Goal: Task Accomplishment & Management: Use online tool/utility

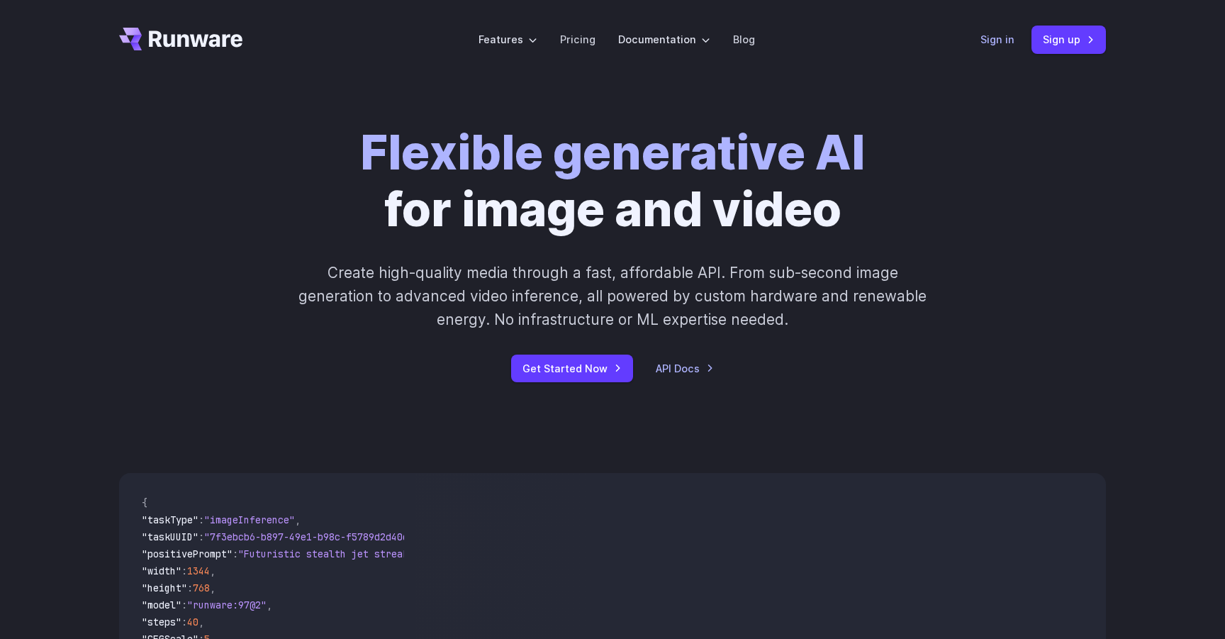
click at [988, 43] on link "Sign in" at bounding box center [998, 39] width 34 height 16
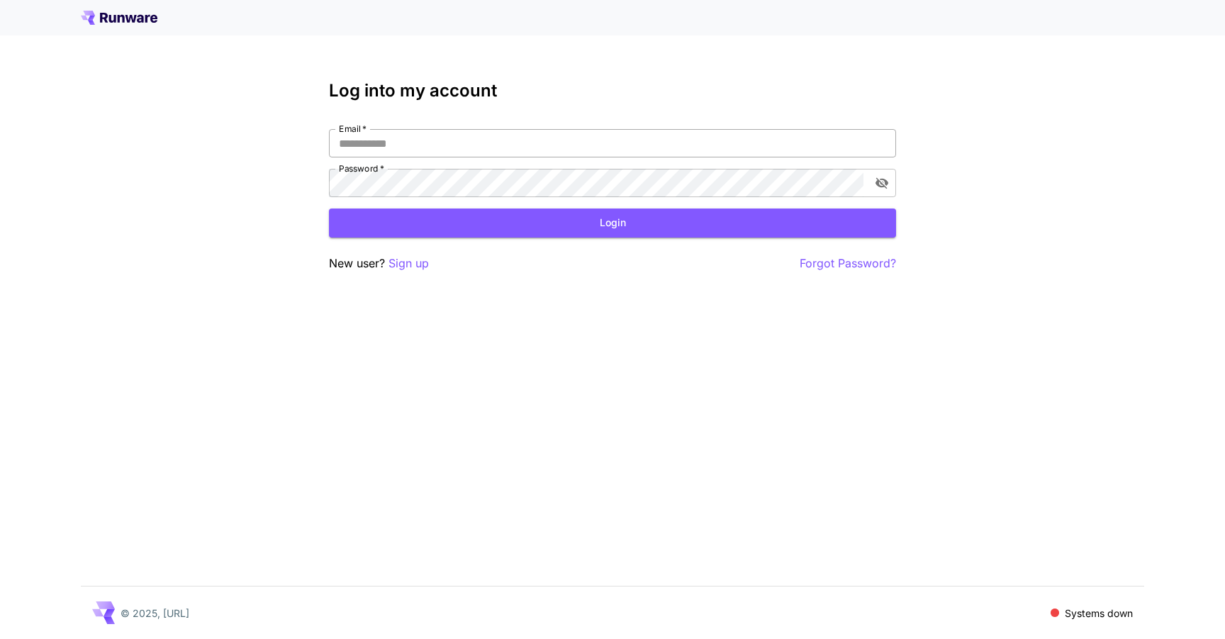
click at [444, 147] on input "Email   *" at bounding box center [612, 143] width 567 height 28
click at [0, 638] on com-1password-button at bounding box center [0, 639] width 0 height 0
type input "**********"
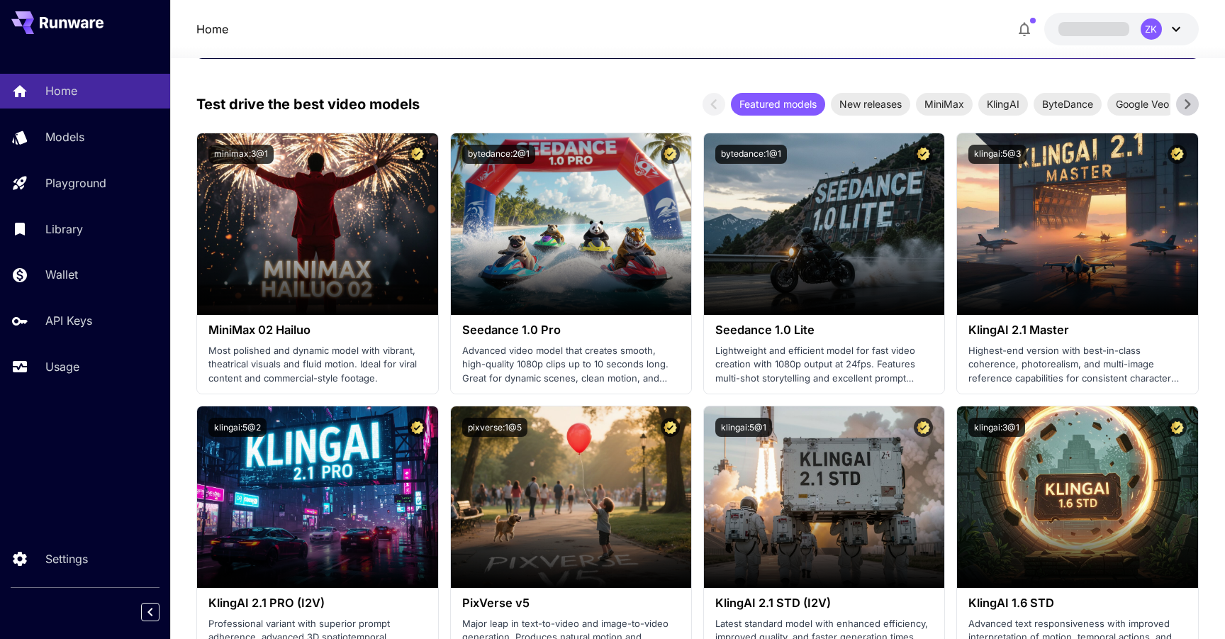
scroll to position [453, 0]
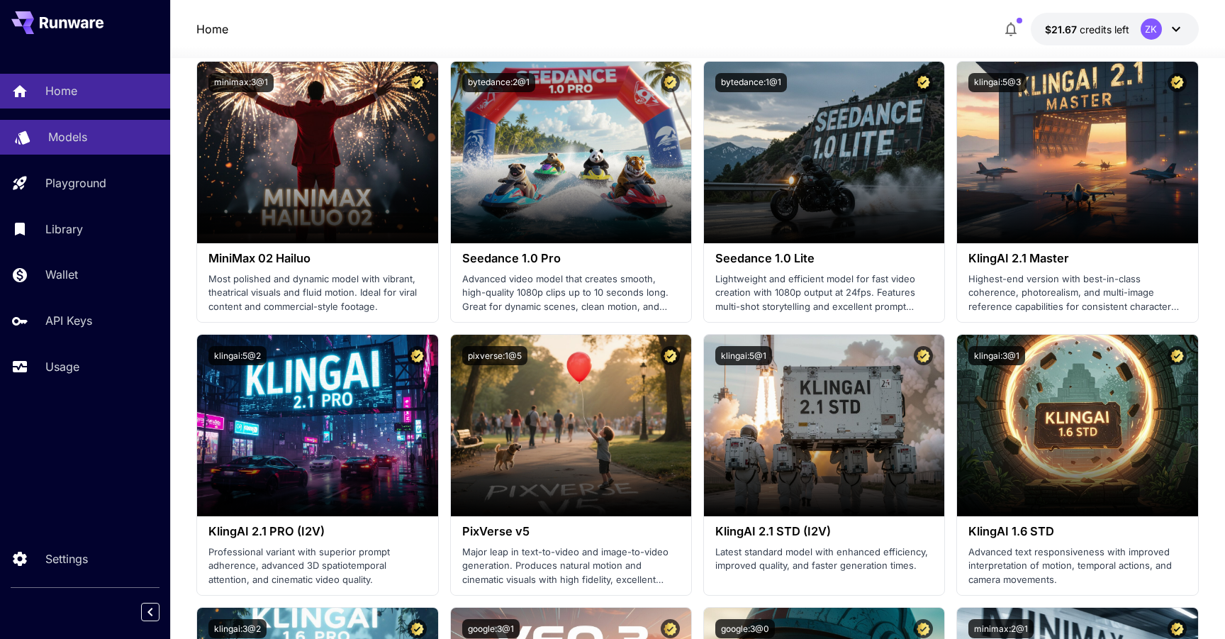
click at [64, 140] on p "Models" at bounding box center [67, 136] width 39 height 17
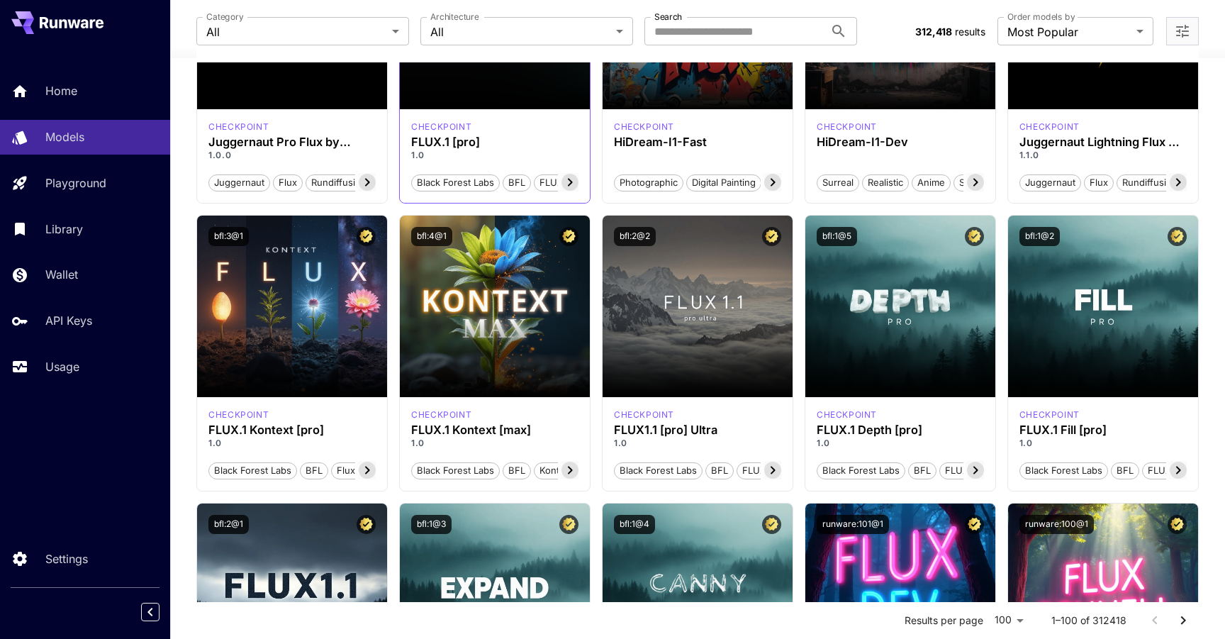
scroll to position [295, 0]
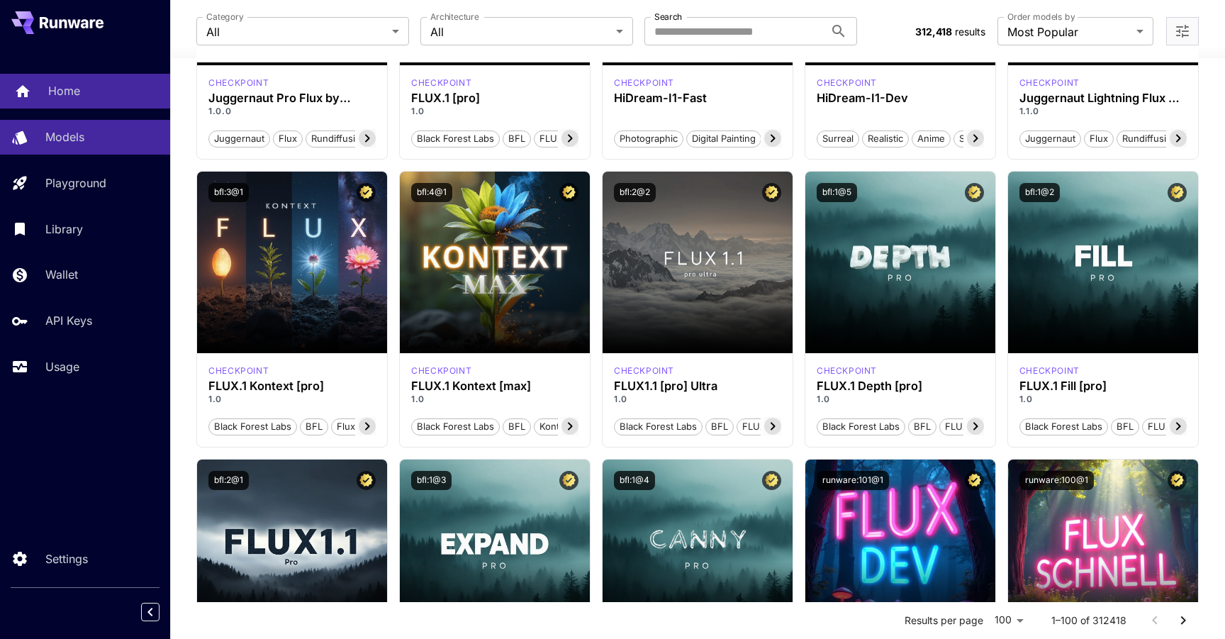
click at [82, 95] on div "Home" at bounding box center [103, 90] width 111 height 17
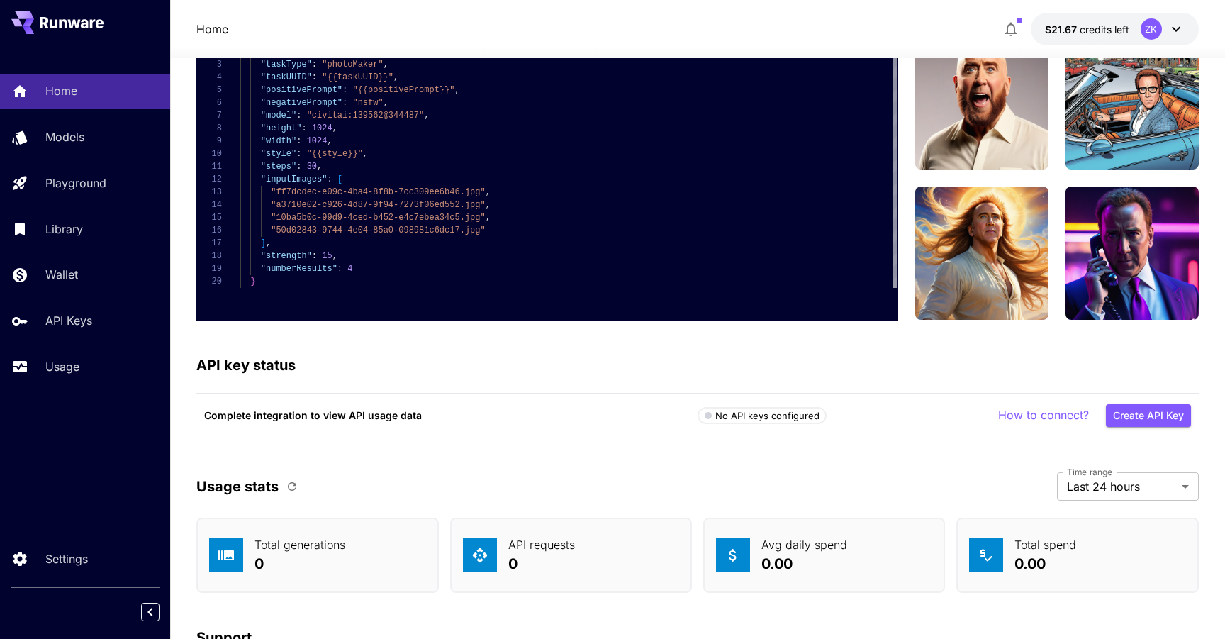
scroll to position [4235, 0]
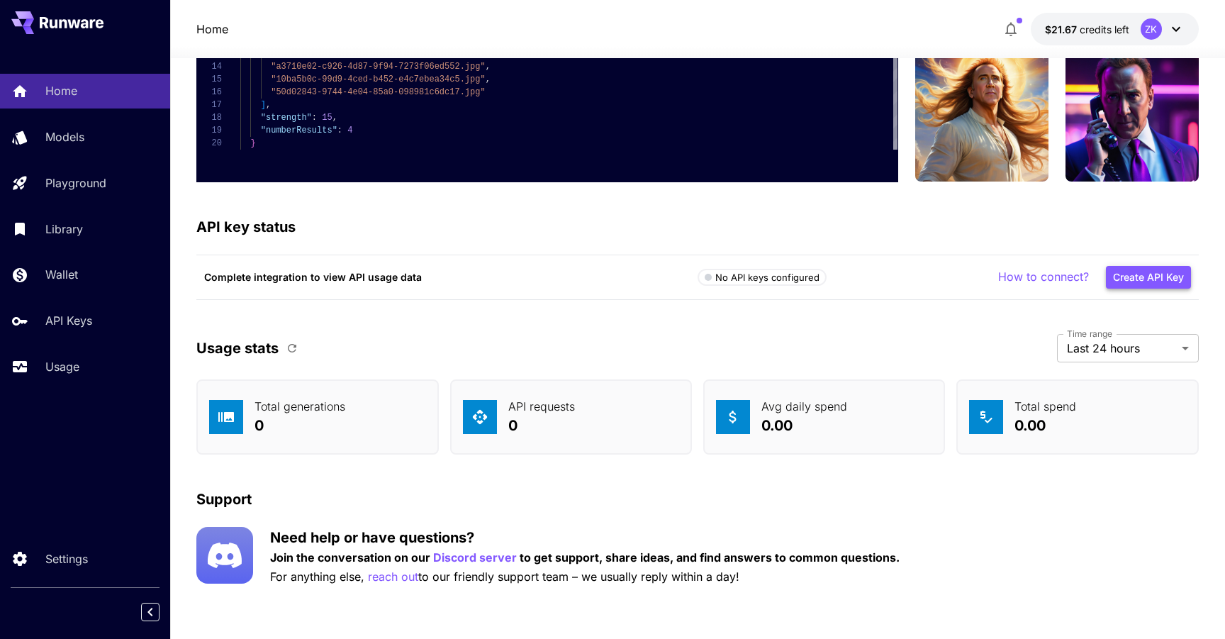
click at [1135, 279] on button "Create API Key" at bounding box center [1148, 277] width 85 height 23
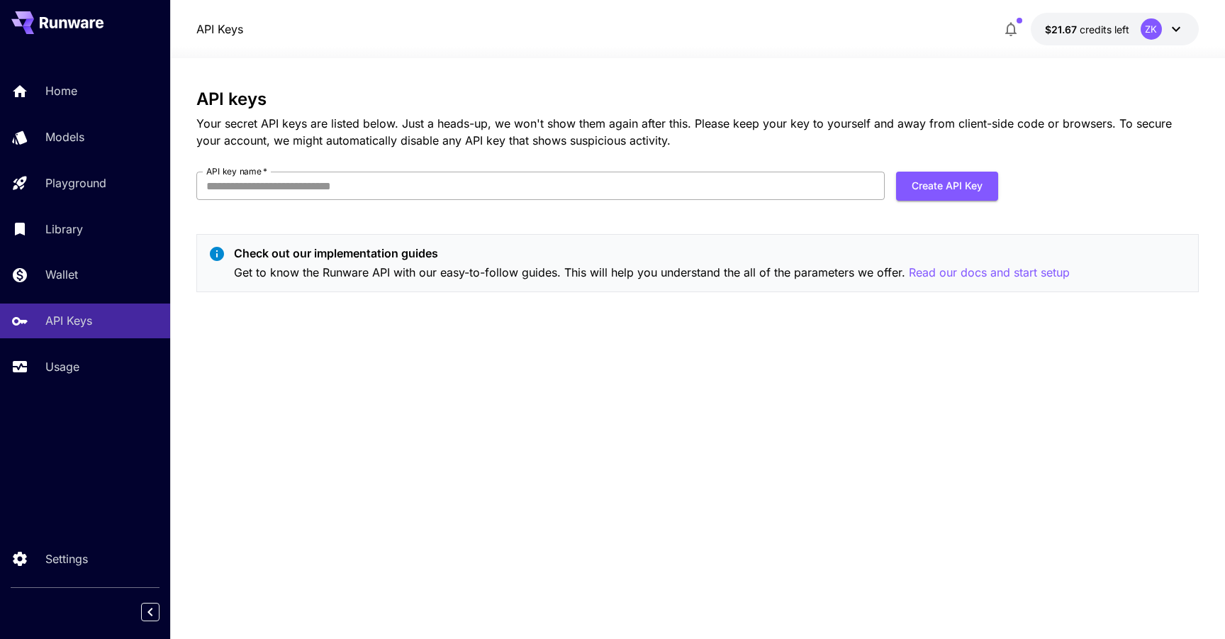
click at [374, 185] on input "API key name   *" at bounding box center [540, 186] width 689 height 28
type input "**********"
click at [595, 67] on div "**********" at bounding box center [697, 348] width 1003 height 581
click at [916, 180] on button "Create API Key" at bounding box center [947, 186] width 102 height 29
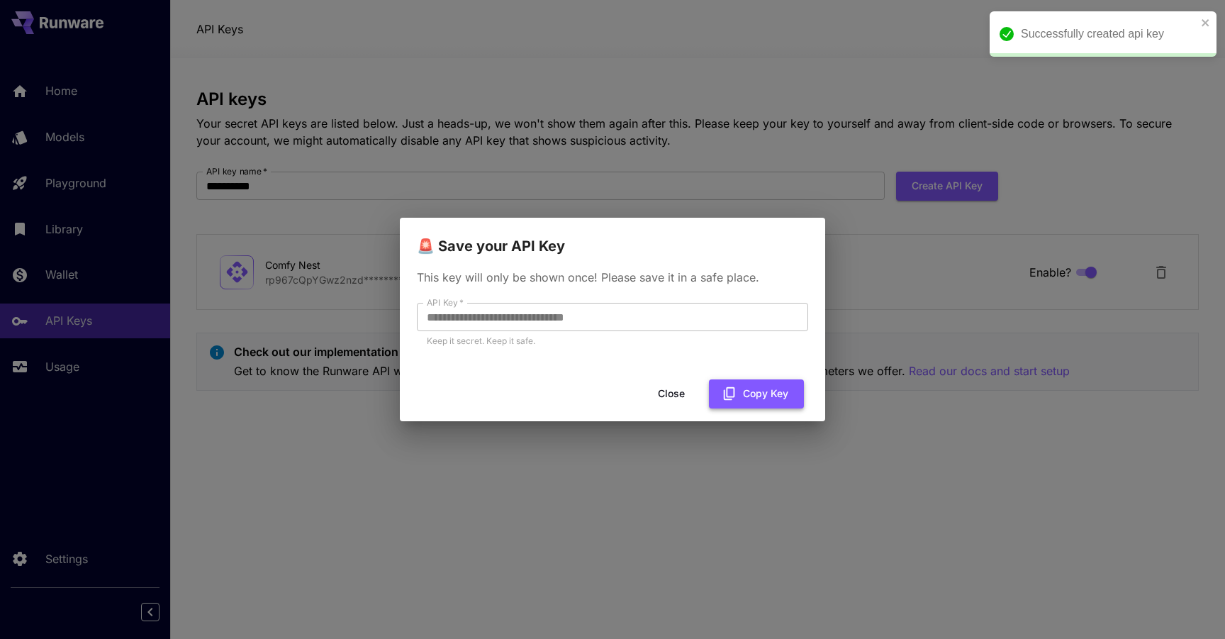
click at [764, 398] on button "Copy Key" at bounding box center [756, 393] width 95 height 29
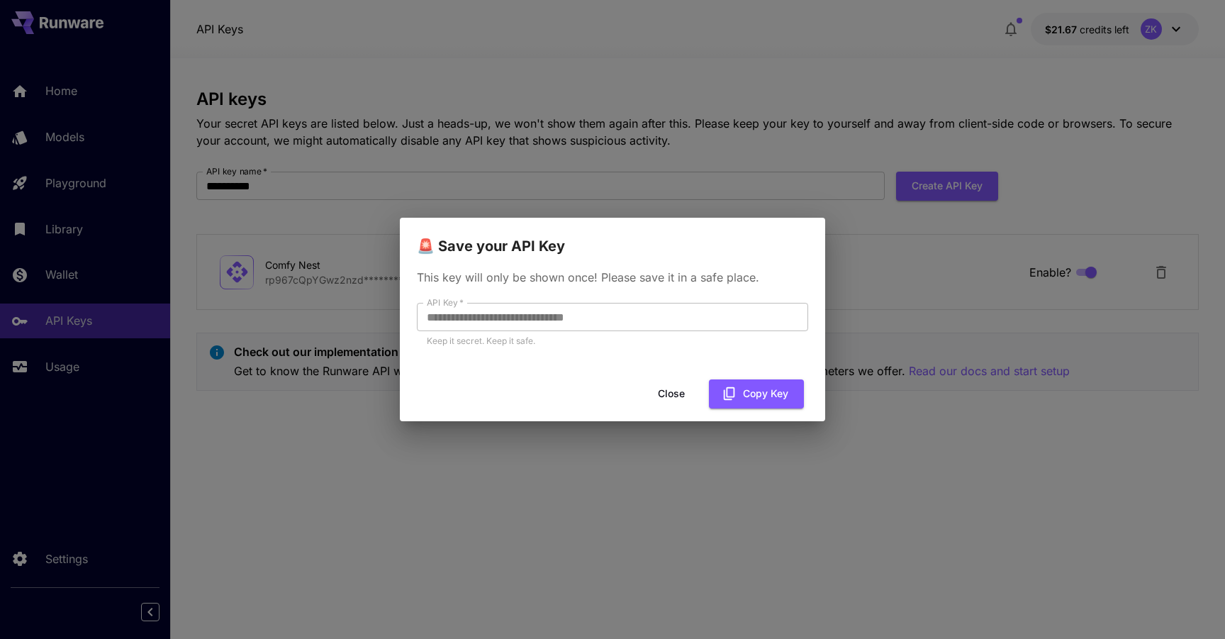
click at [675, 394] on button "Close" at bounding box center [672, 393] width 64 height 29
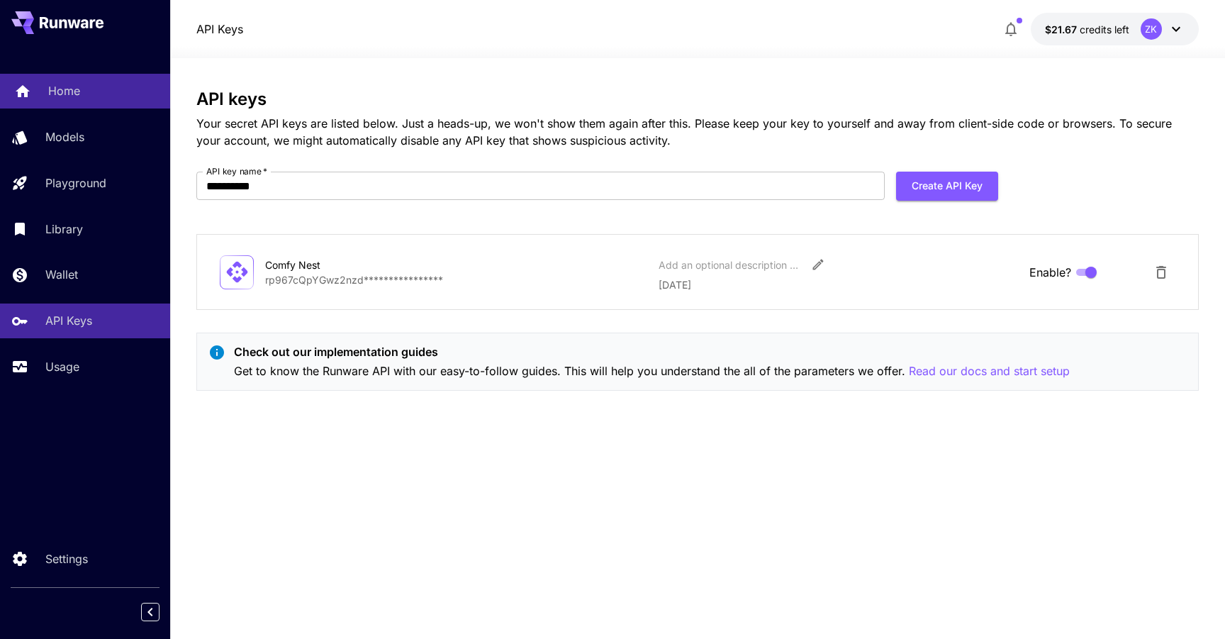
click at [98, 96] on div "Home" at bounding box center [103, 90] width 111 height 17
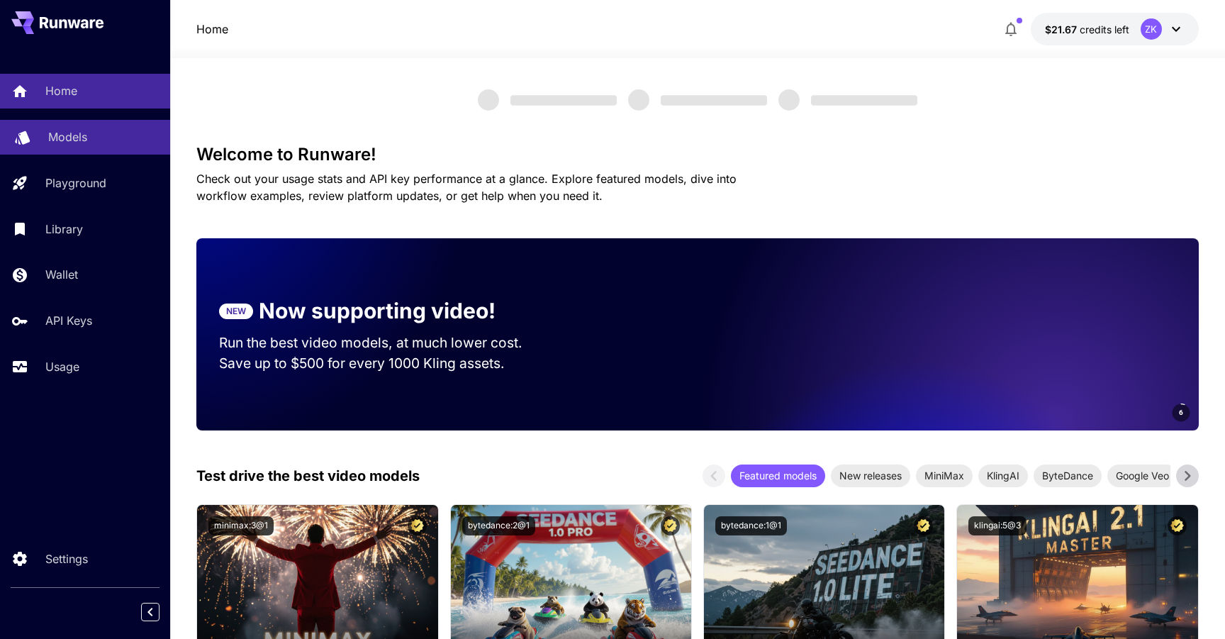
click at [79, 143] on p "Models" at bounding box center [67, 136] width 39 height 17
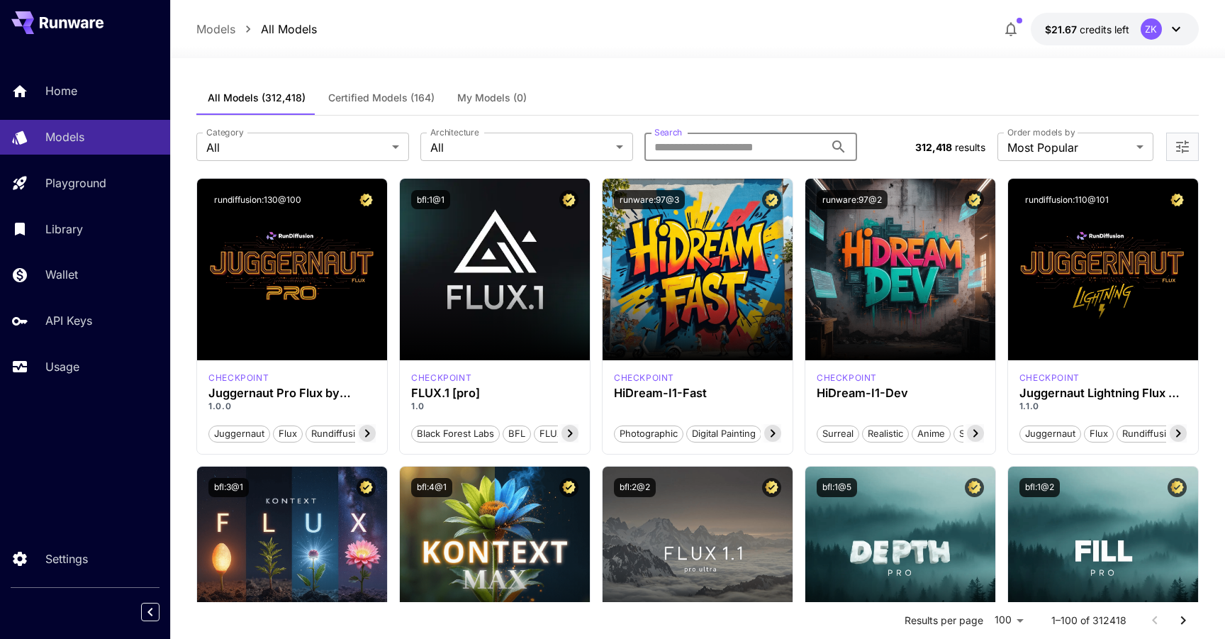
click at [718, 145] on input "Search" at bounding box center [735, 147] width 180 height 28
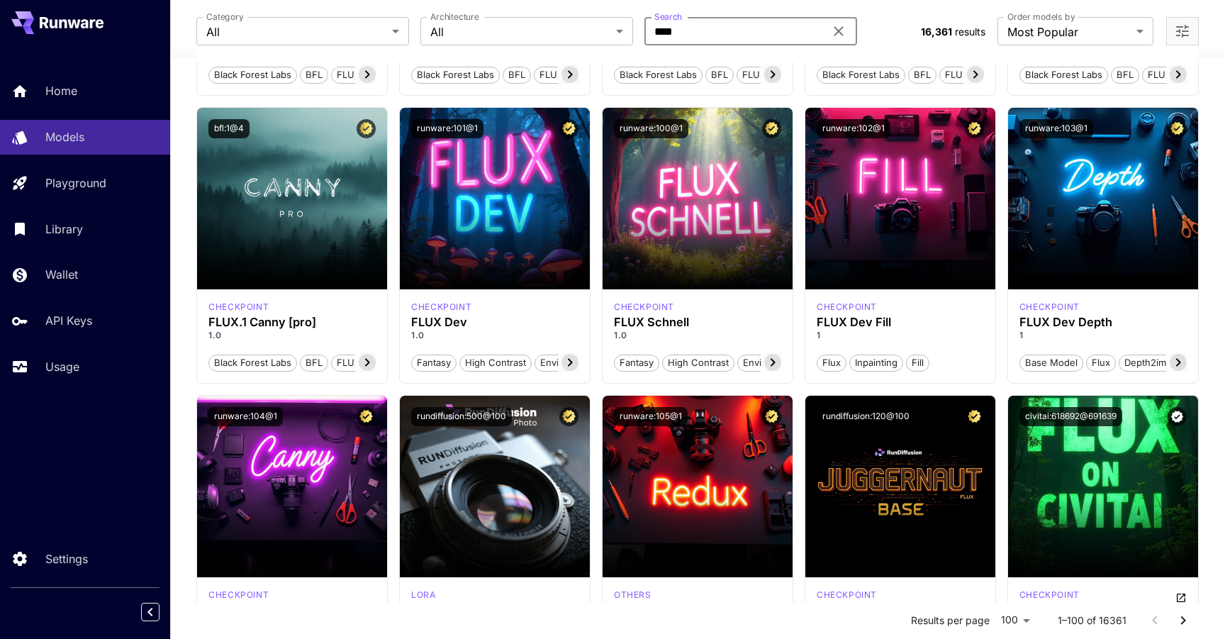
scroll to position [662, 0]
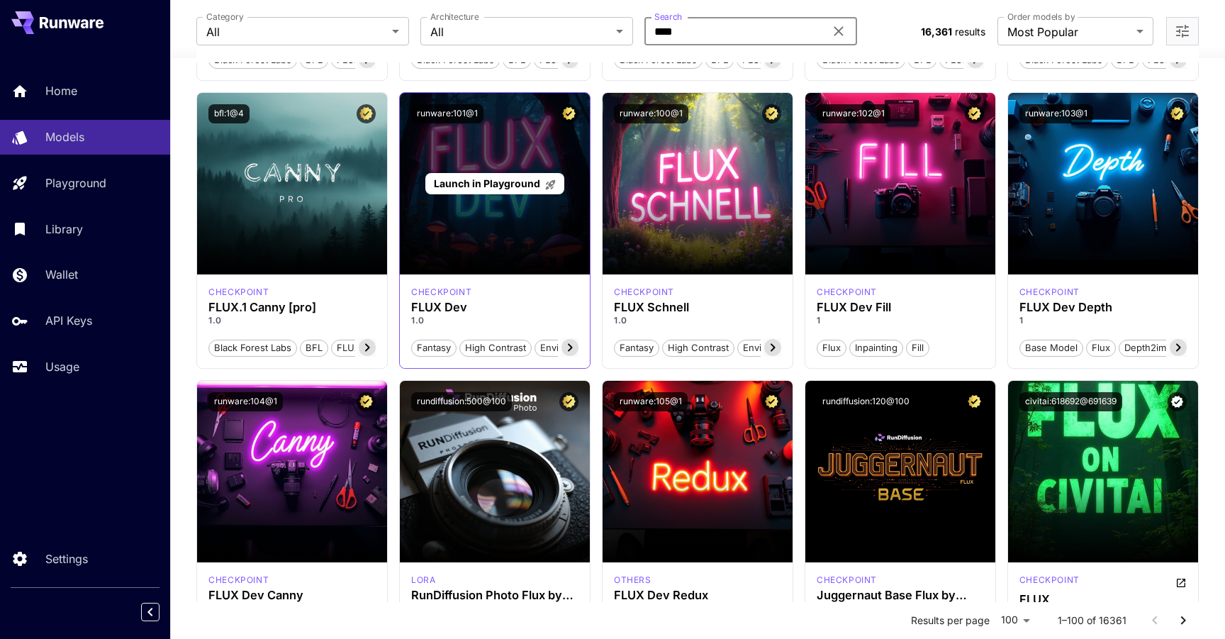
type input "****"
click at [489, 251] on div "Launch in Playground" at bounding box center [495, 184] width 190 height 182
click at [524, 183] on span "Launch in Playground" at bounding box center [487, 183] width 106 height 12
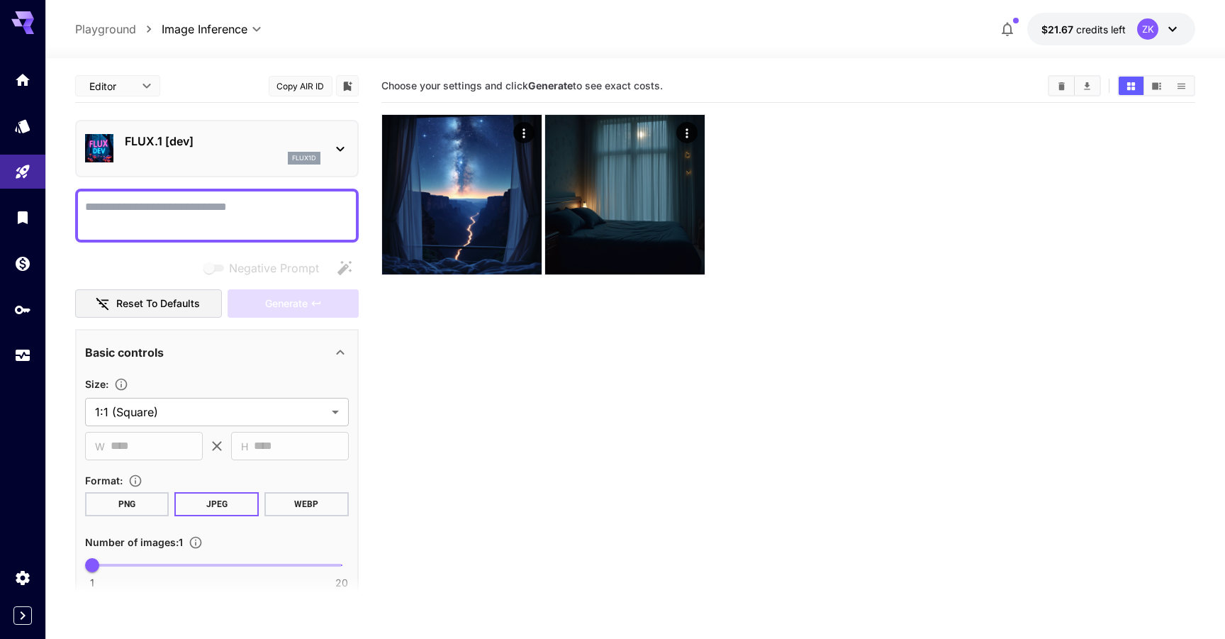
click at [250, 148] on p "FLUX.1 [dev]" at bounding box center [223, 141] width 196 height 17
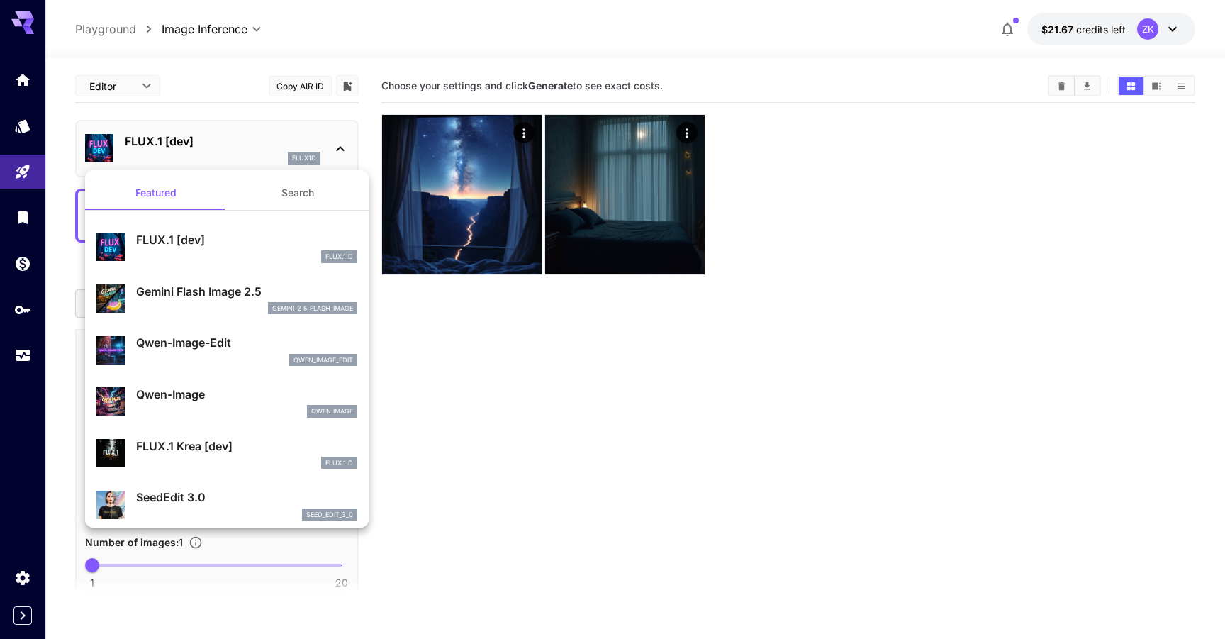
click at [228, 106] on div at bounding box center [612, 319] width 1225 height 639
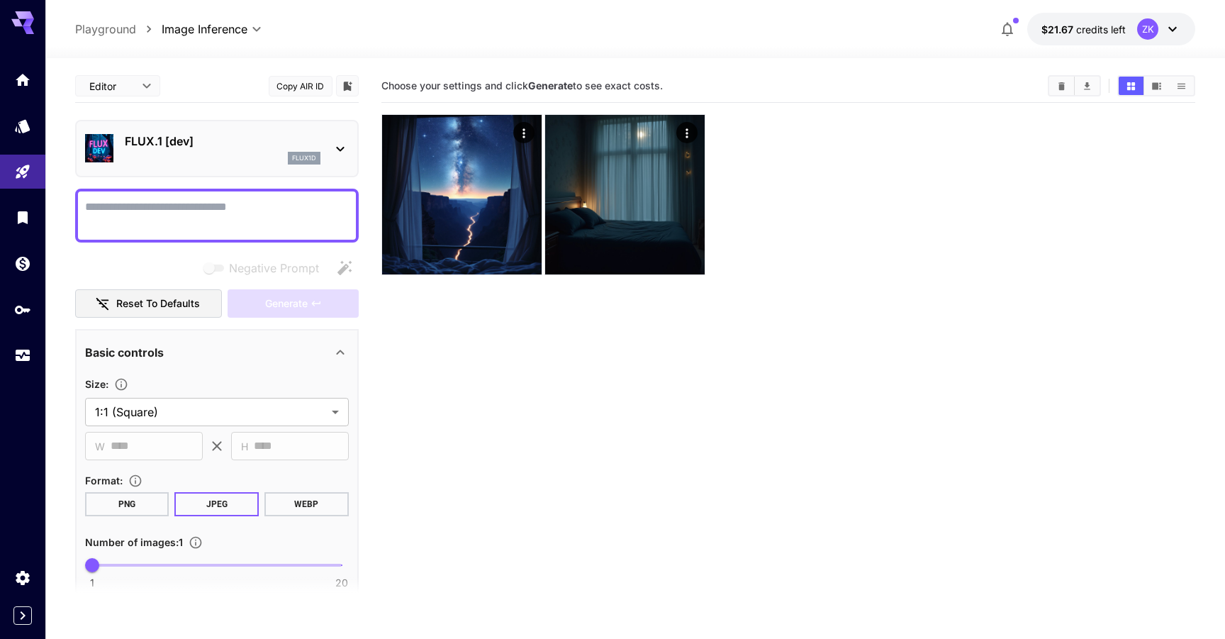
click at [291, 86] on button "Copy AIR ID" at bounding box center [301, 86] width 64 height 21
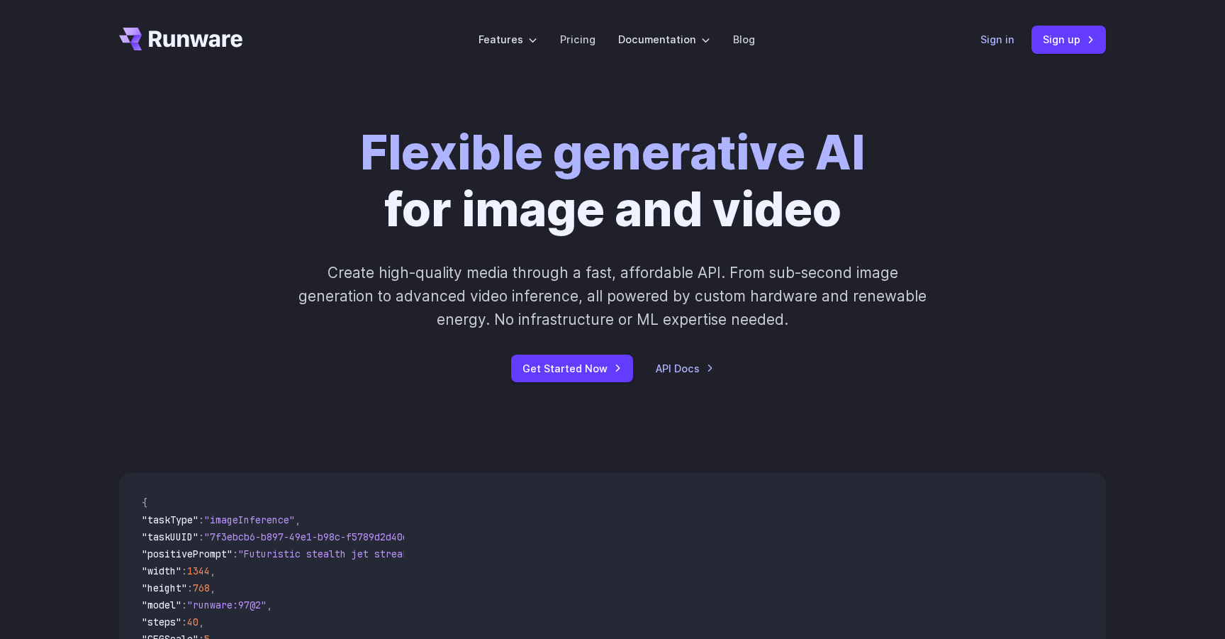
click at [995, 44] on link "Sign in" at bounding box center [998, 39] width 34 height 16
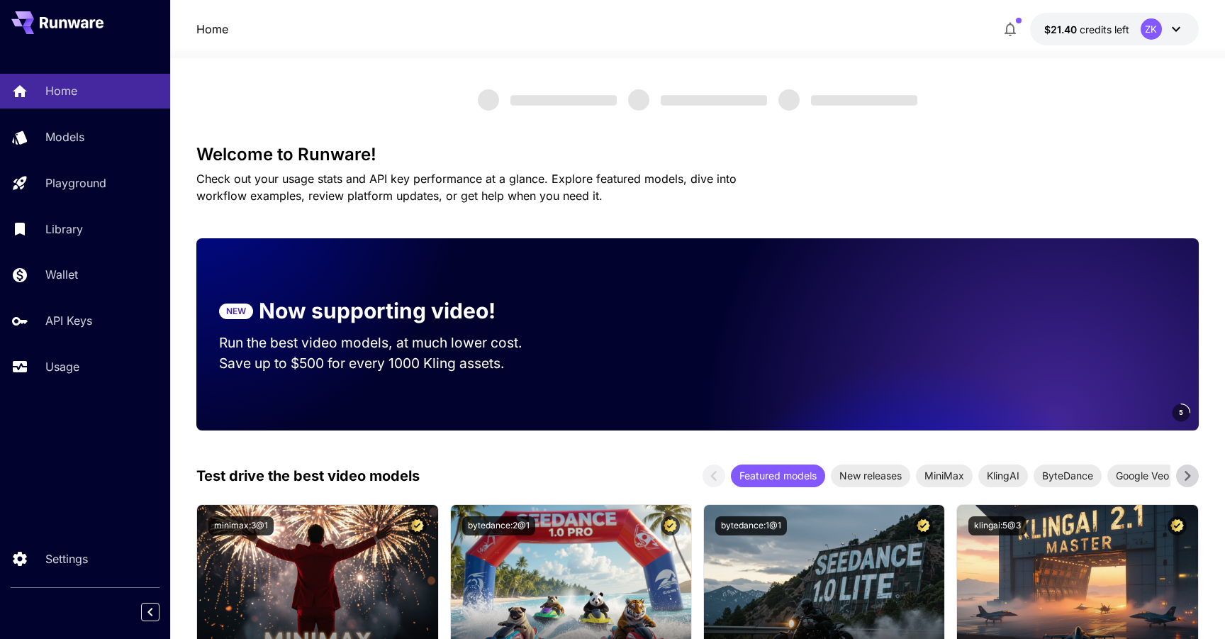
click at [1166, 27] on div "ZK" at bounding box center [1163, 28] width 44 height 21
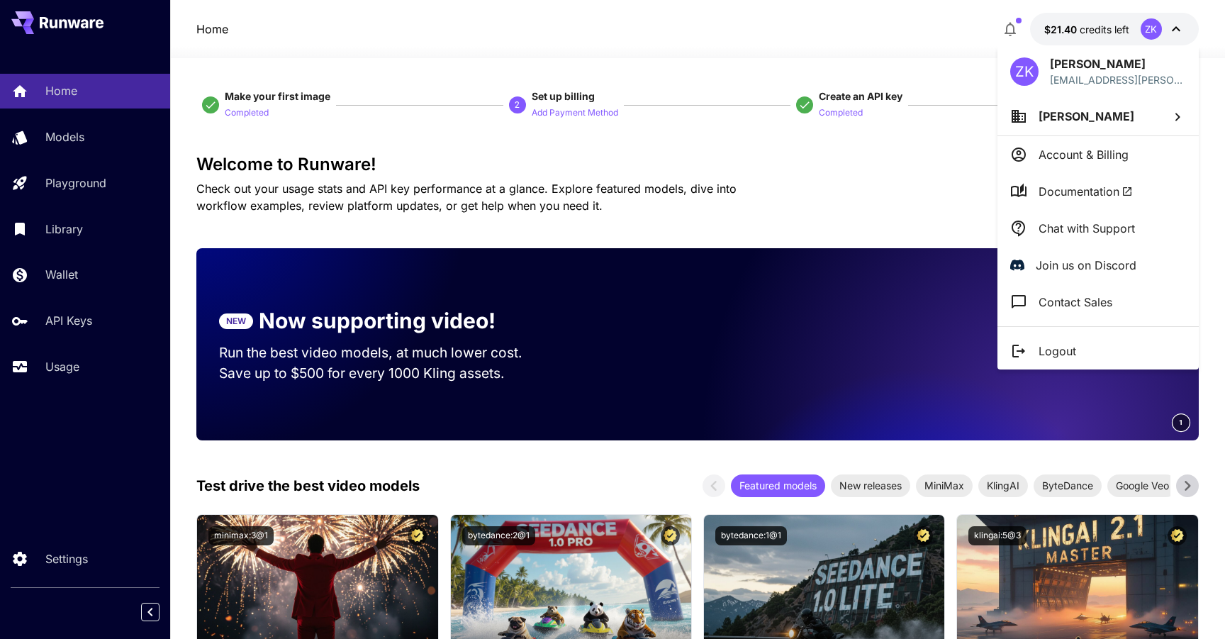
click at [1075, 155] on p "Account & Billing" at bounding box center [1084, 154] width 90 height 17
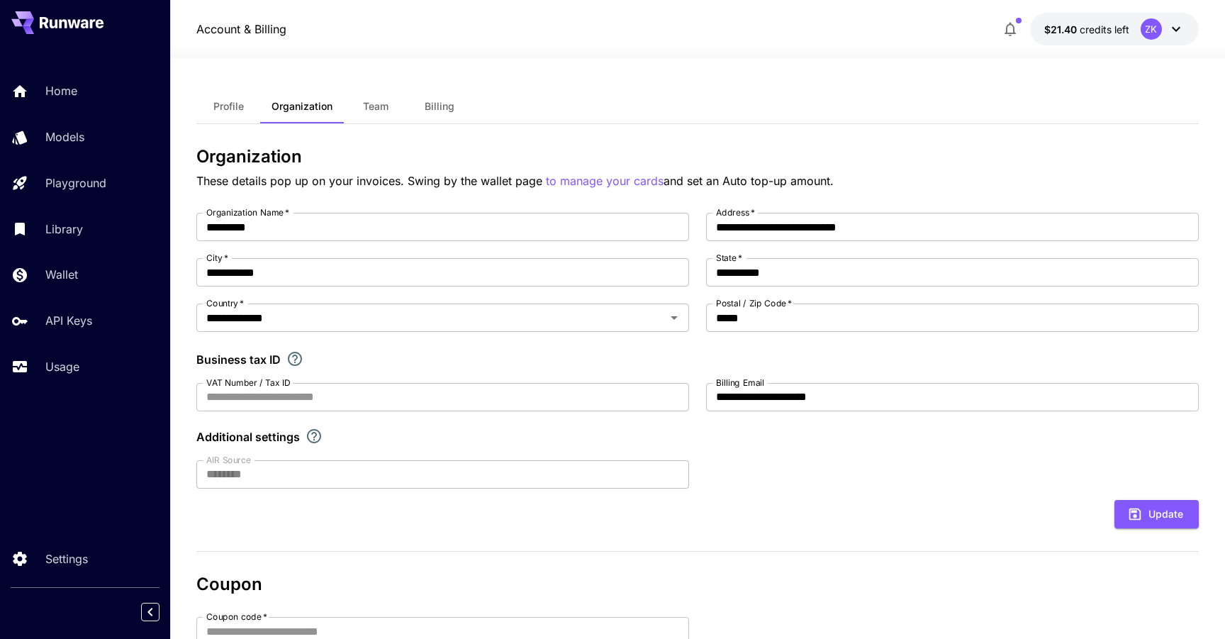
click at [1141, 37] on div "ZK" at bounding box center [1163, 28] width 44 height 21
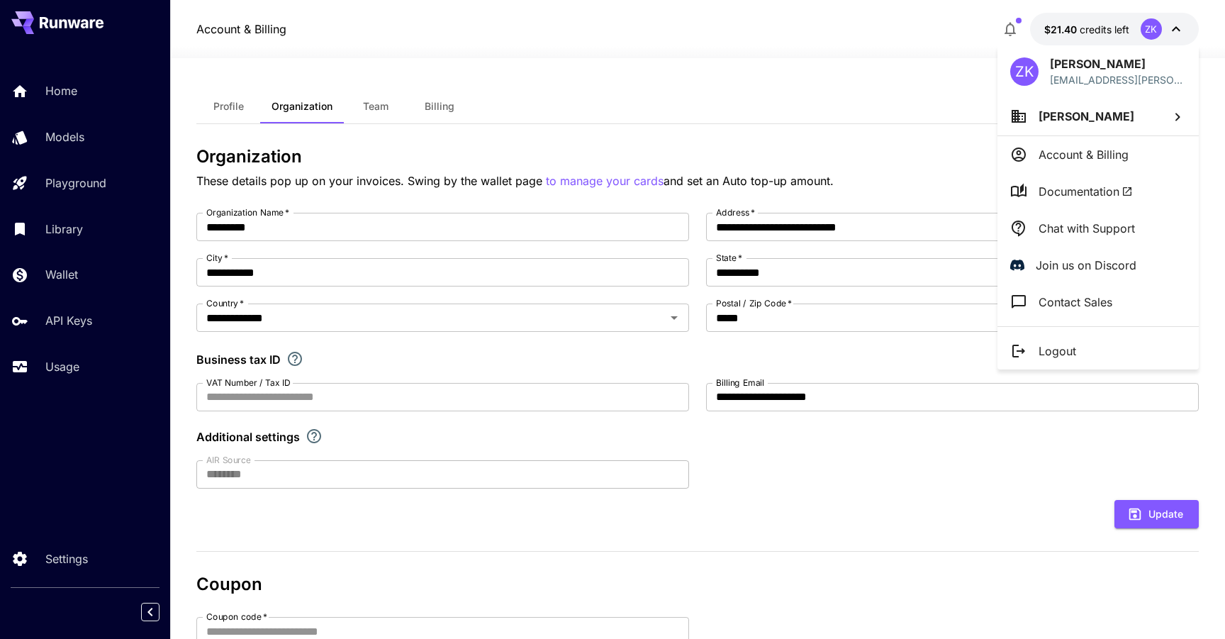
click at [659, 110] on div at bounding box center [612, 319] width 1225 height 639
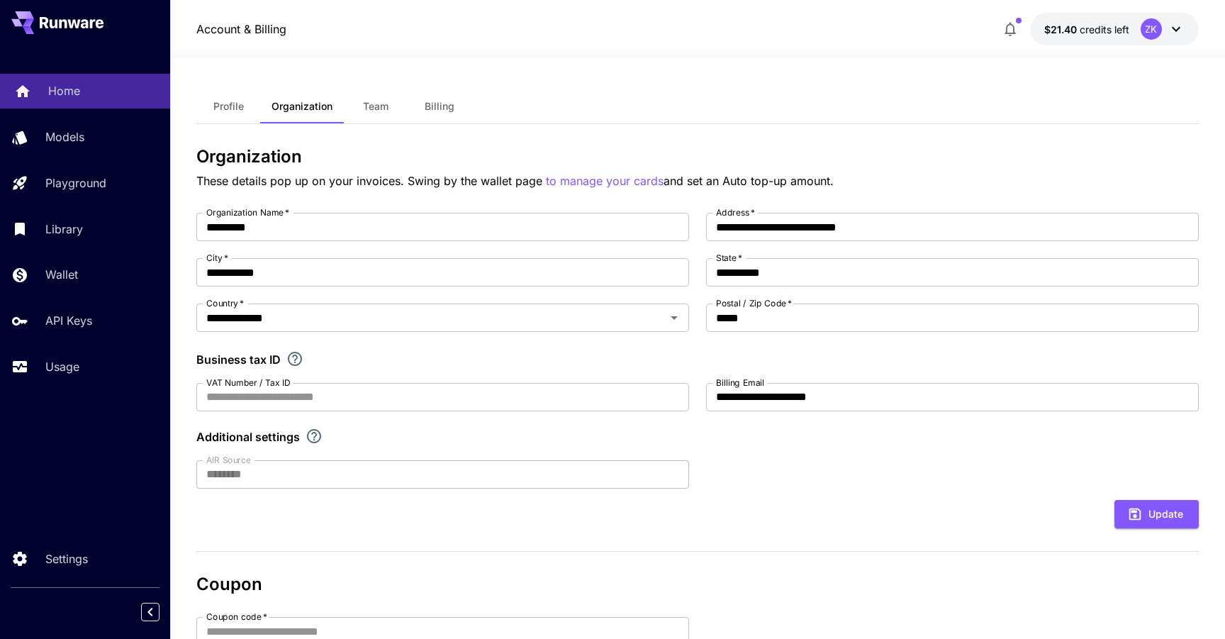
click at [77, 103] on link "Home" at bounding box center [85, 91] width 170 height 35
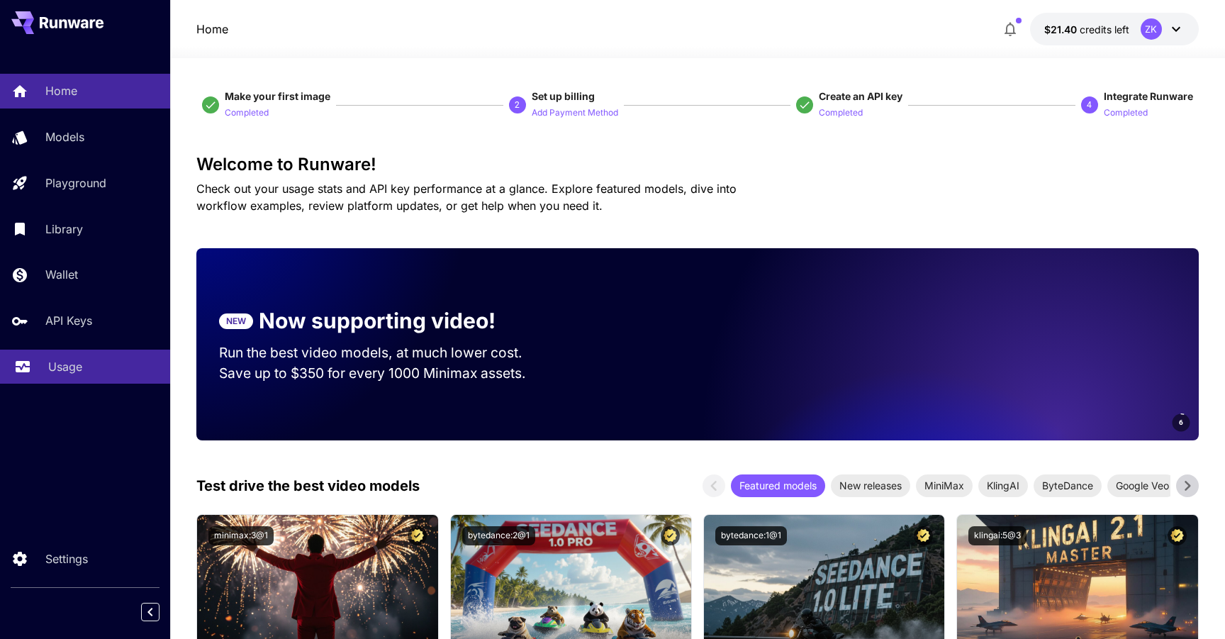
click at [87, 372] on div "Usage" at bounding box center [103, 366] width 111 height 17
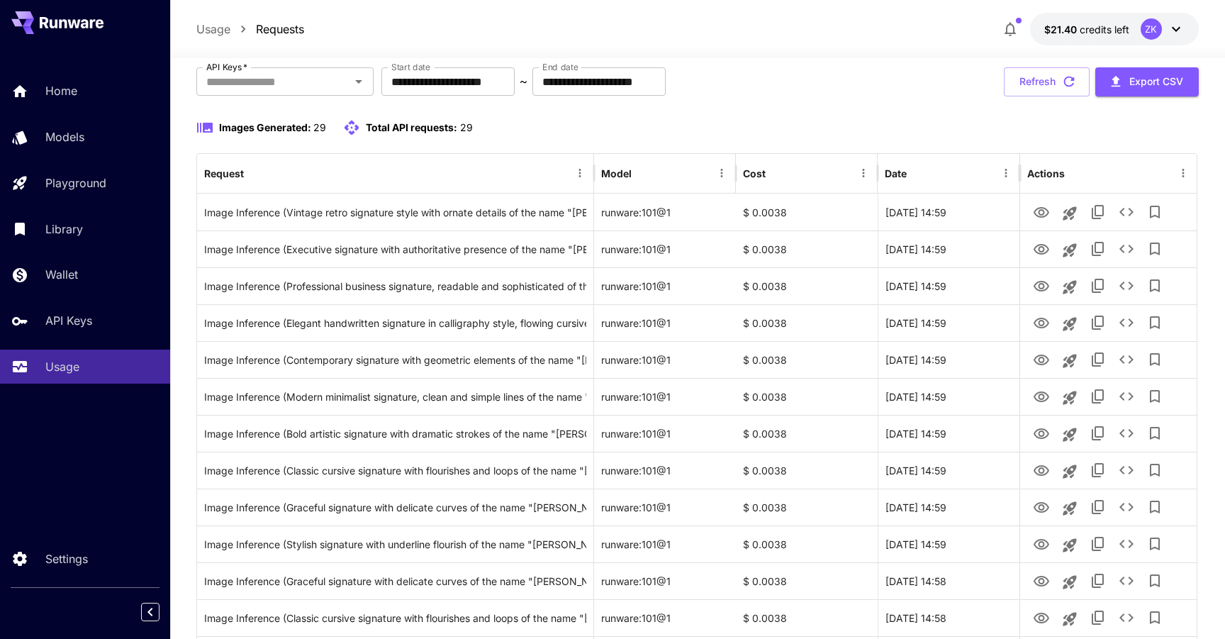
scroll to position [60, 0]
